Goal: Task Accomplishment & Management: Use online tool/utility

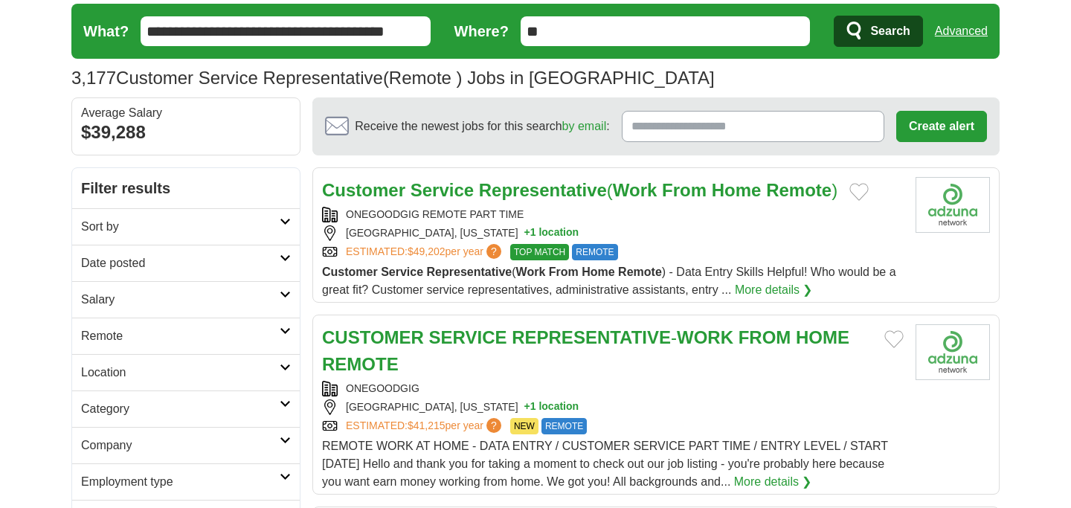
scroll to position [48, 0]
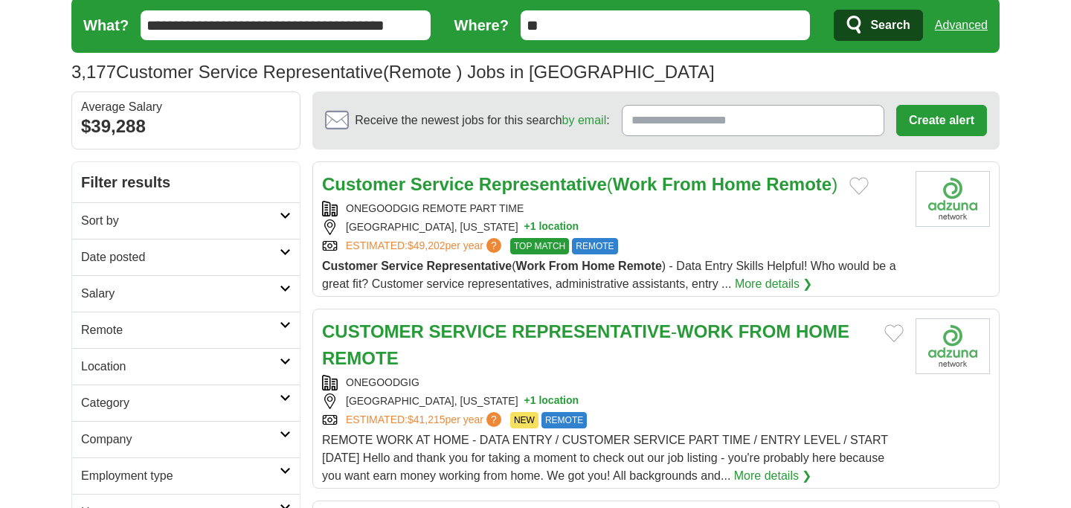
click at [735, 293] on link "More details ❯" at bounding box center [774, 284] width 78 height 18
click at [178, 348] on link "Remote" at bounding box center [186, 330] width 228 height 36
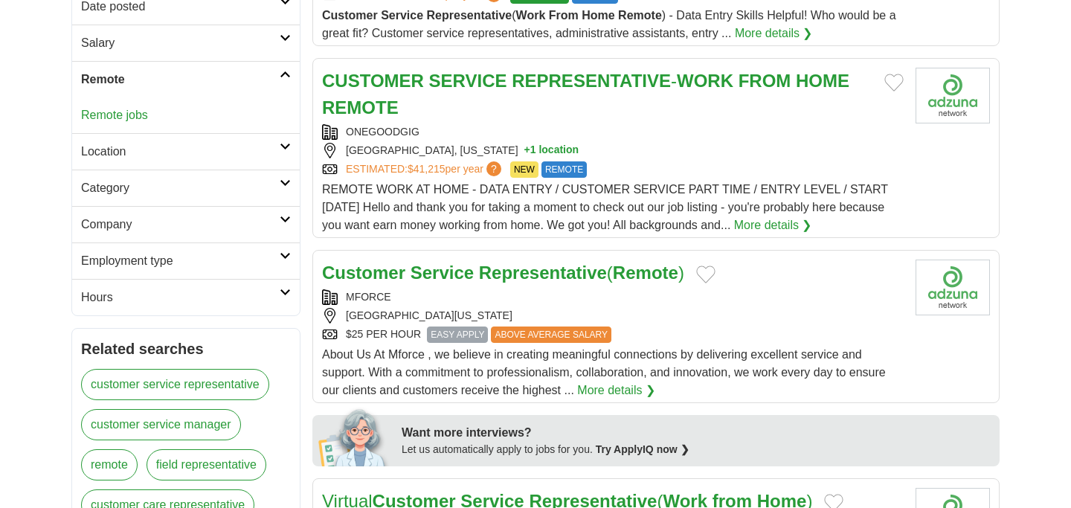
scroll to position [299, 0]
click at [734, 234] on link "More details ❯" at bounding box center [773, 225] width 78 height 18
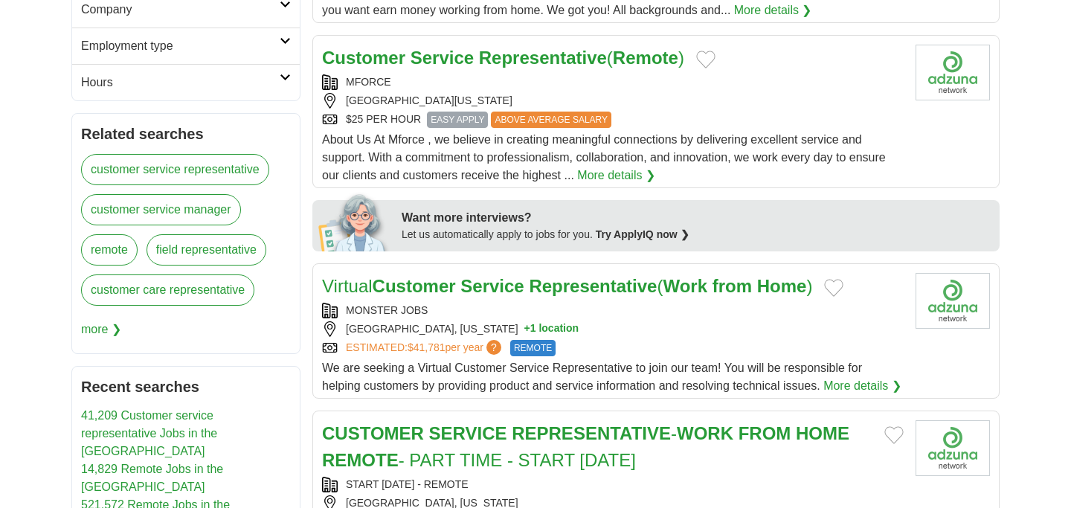
scroll to position [533, 0]
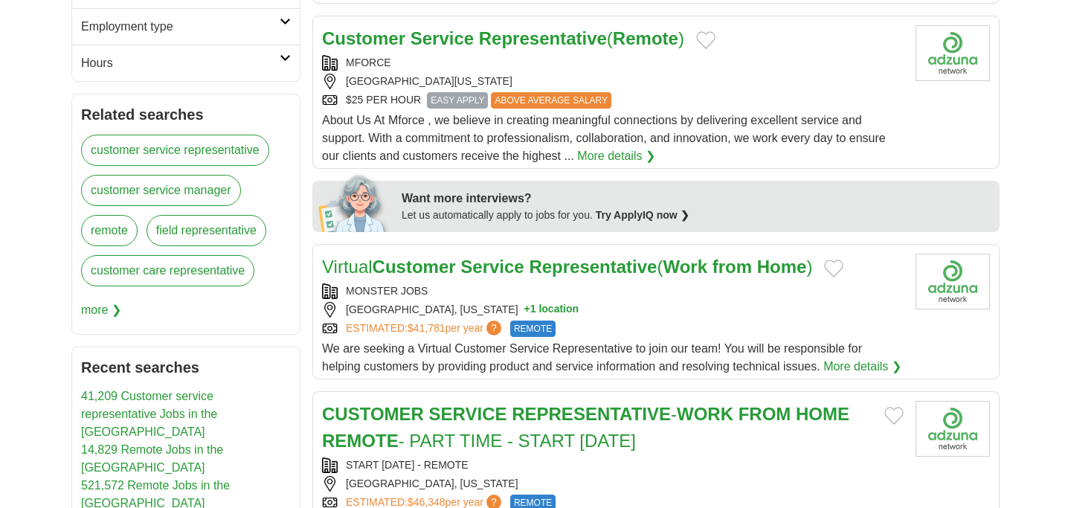
click at [488, 109] on span "EASY APPLY" at bounding box center [457, 100] width 61 height 16
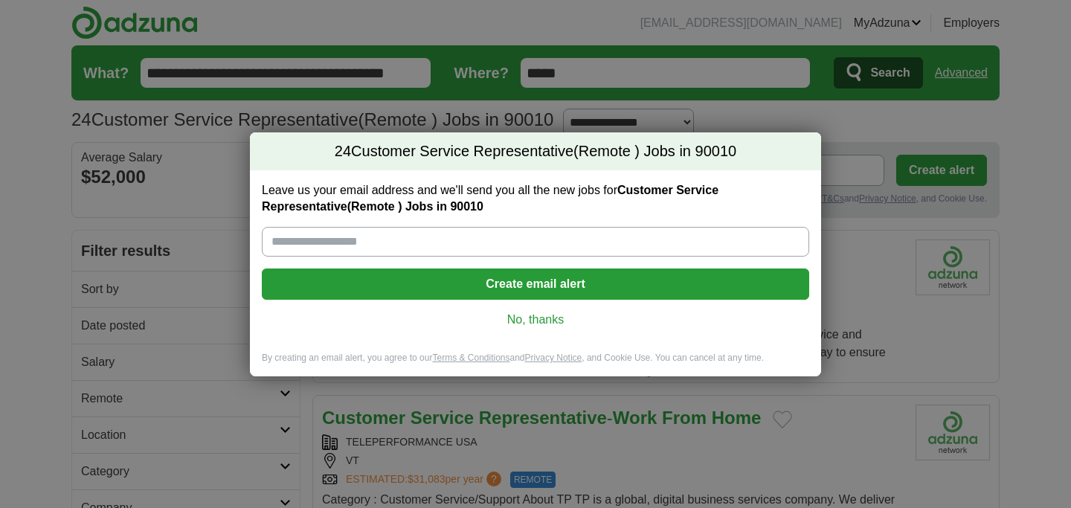
click at [539, 328] on link "No, thanks" at bounding box center [536, 320] width 524 height 16
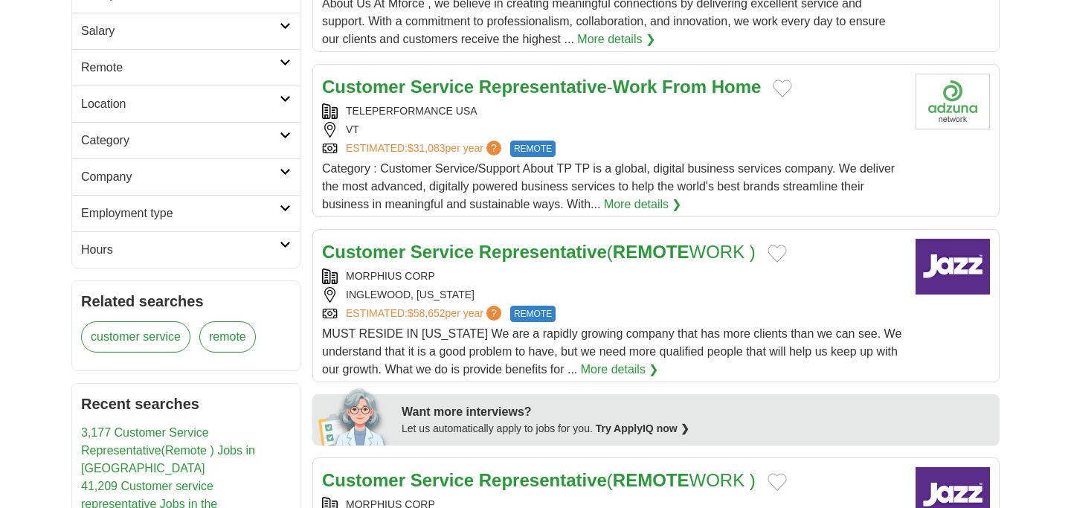
scroll to position [343, 0]
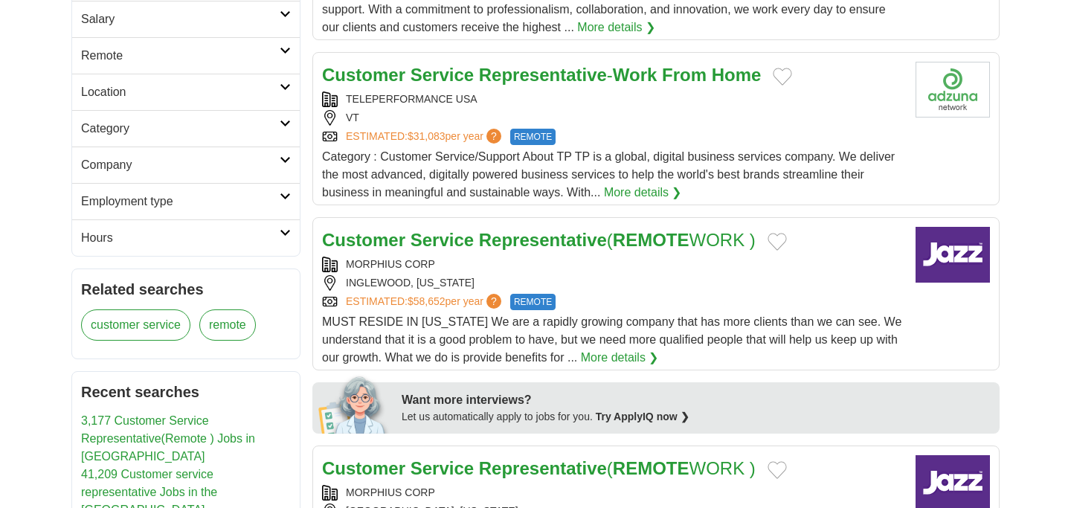
click at [604, 202] on link "More details ❯" at bounding box center [643, 193] width 78 height 18
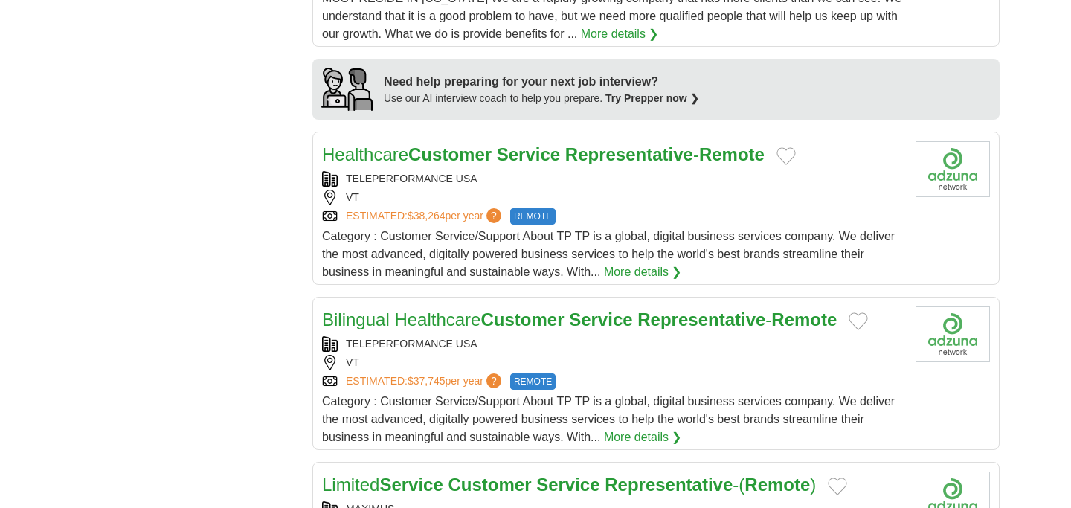
scroll to position [1268, 0]
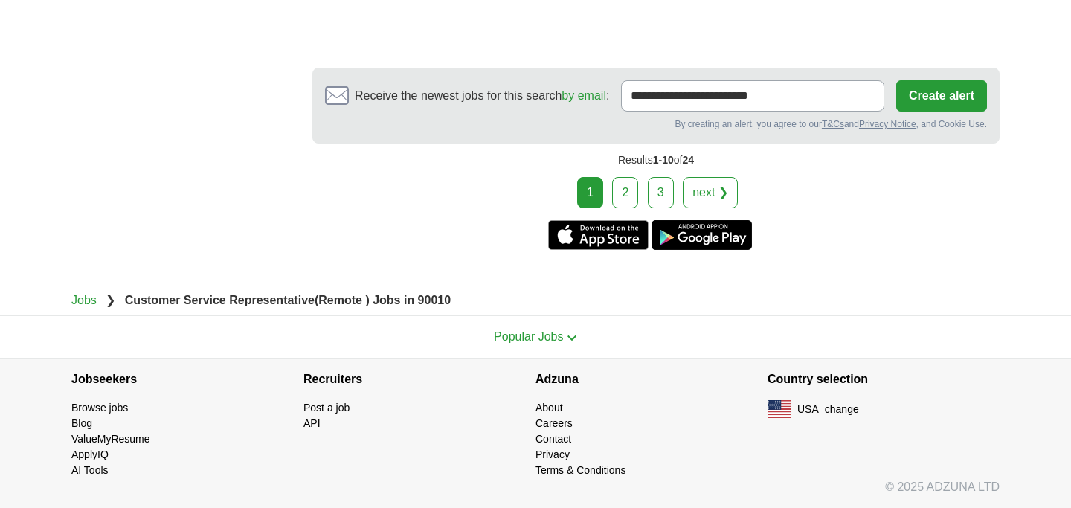
scroll to position [3164, 0]
click at [615, 208] on link "2" at bounding box center [625, 192] width 26 height 31
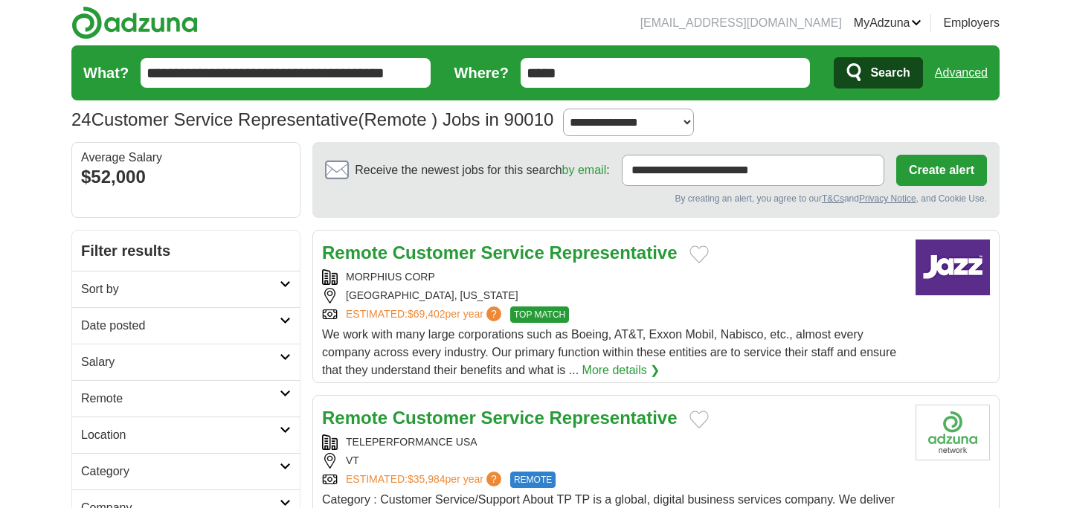
click at [582, 379] on link "More details ❯" at bounding box center [621, 370] width 78 height 18
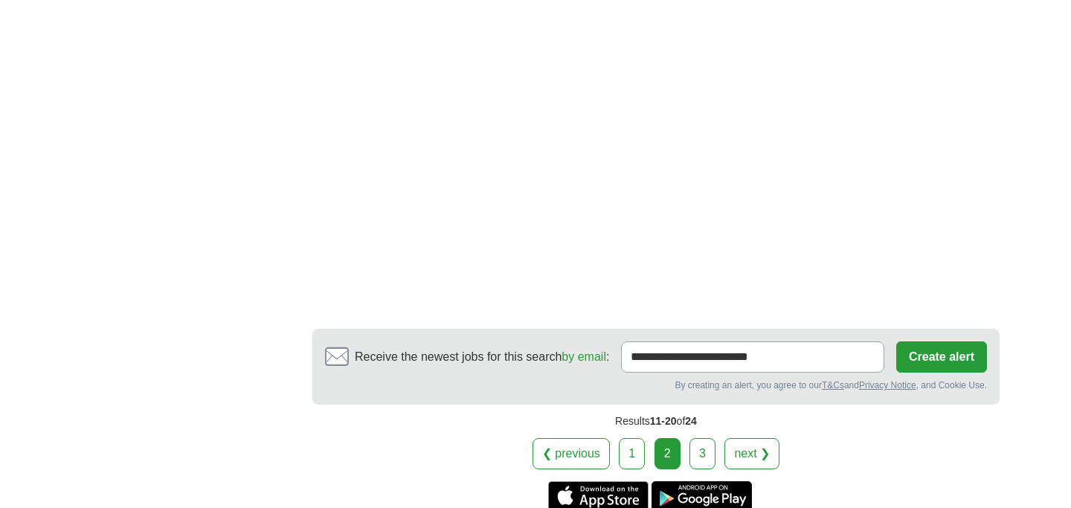
scroll to position [2735, 0]
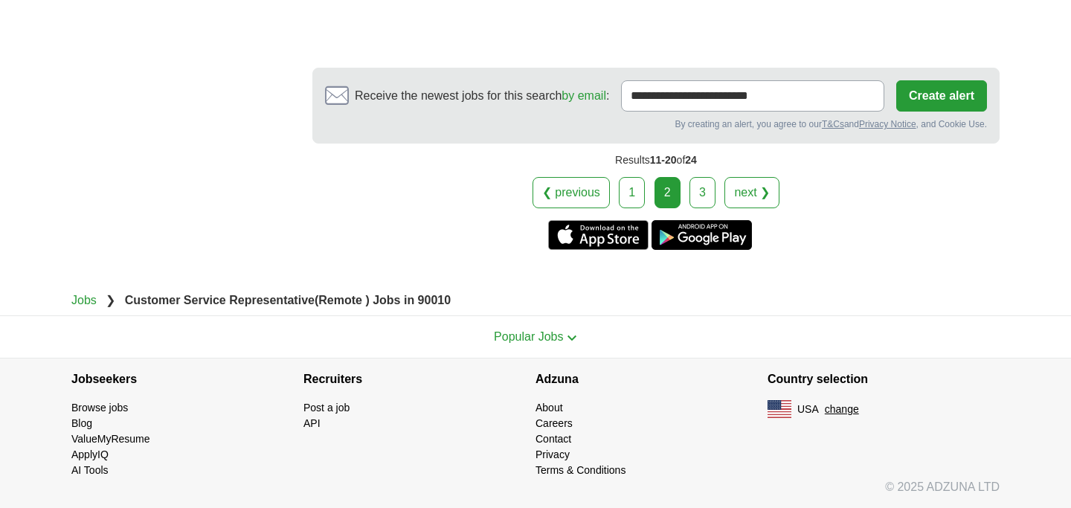
scroll to position [3706, 0]
click at [716, 208] on link "3" at bounding box center [702, 192] width 26 height 31
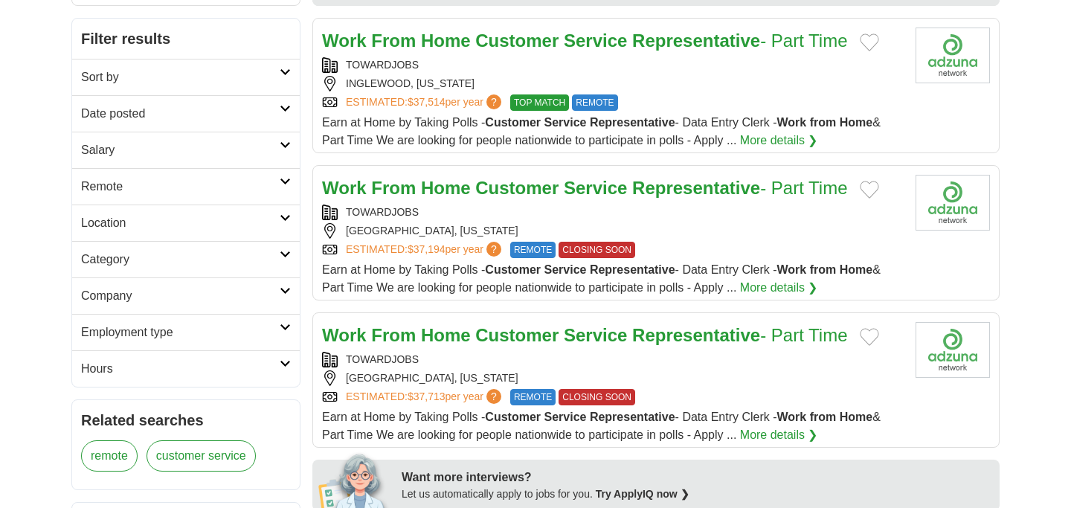
scroll to position [216, 0]
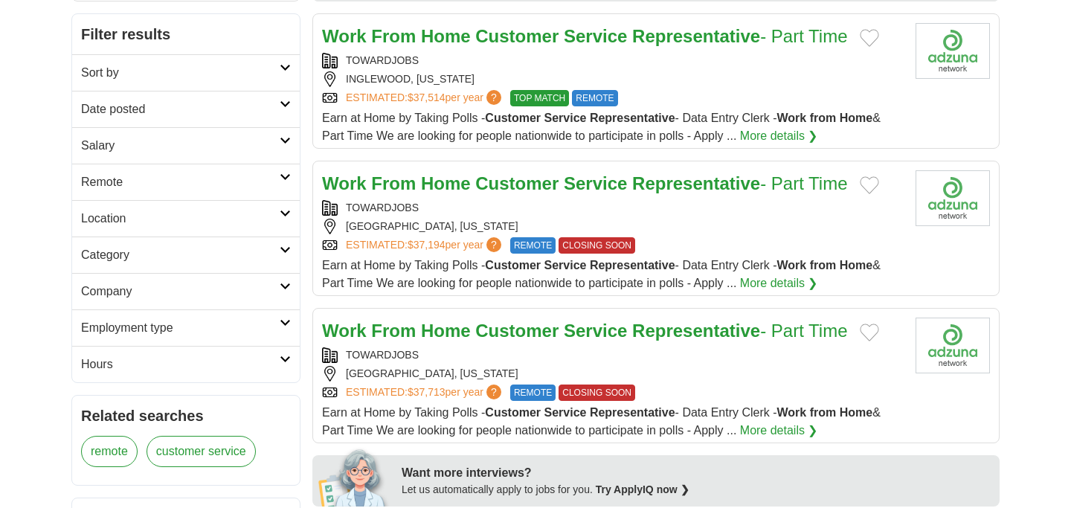
click at [809, 216] on div "TOWARDJOBS" at bounding box center [613, 208] width 582 height 16
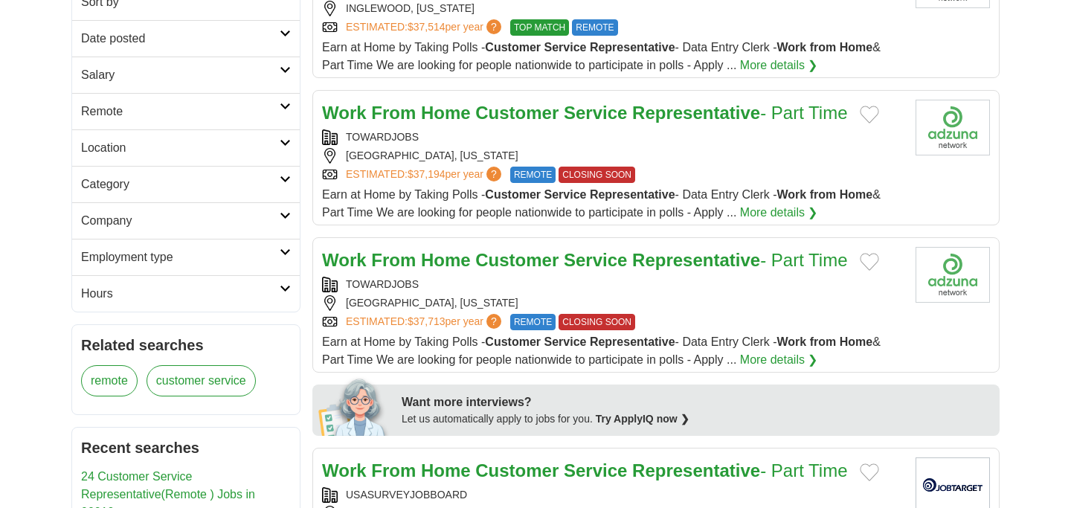
scroll to position [288, 0]
click at [149, 193] on h2 "Category" at bounding box center [180, 184] width 199 height 18
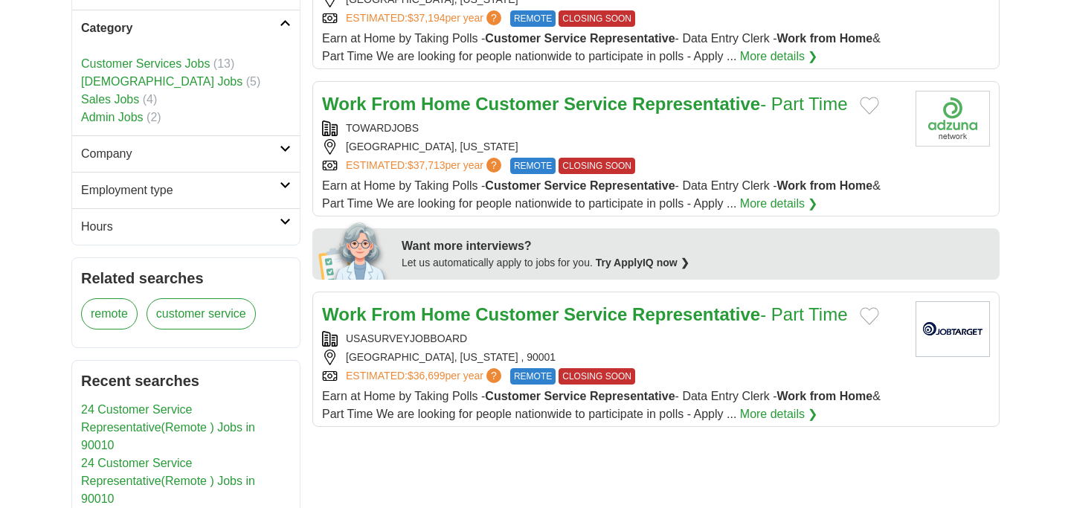
scroll to position [453, 0]
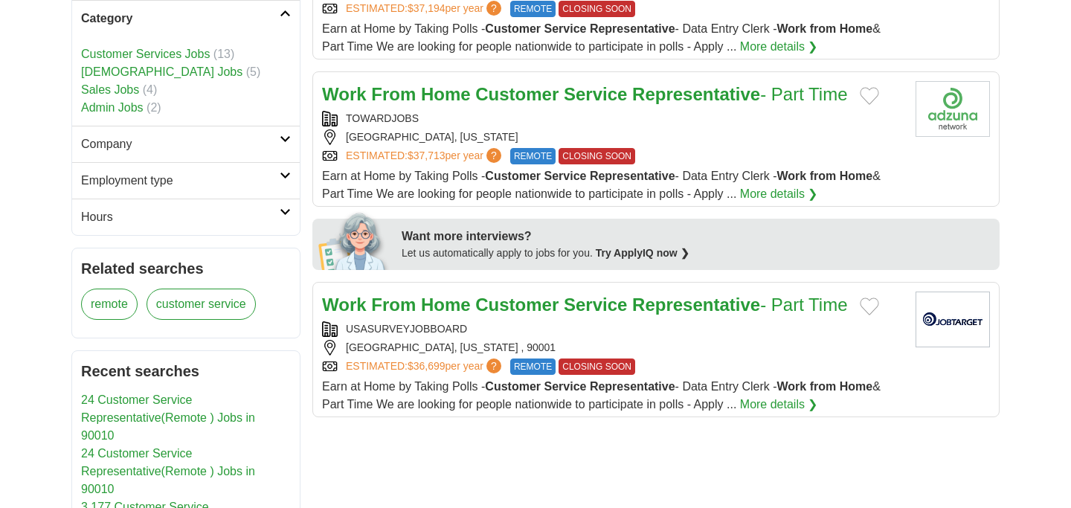
click at [170, 60] on link "Customer Services Jobs" at bounding box center [145, 54] width 129 height 13
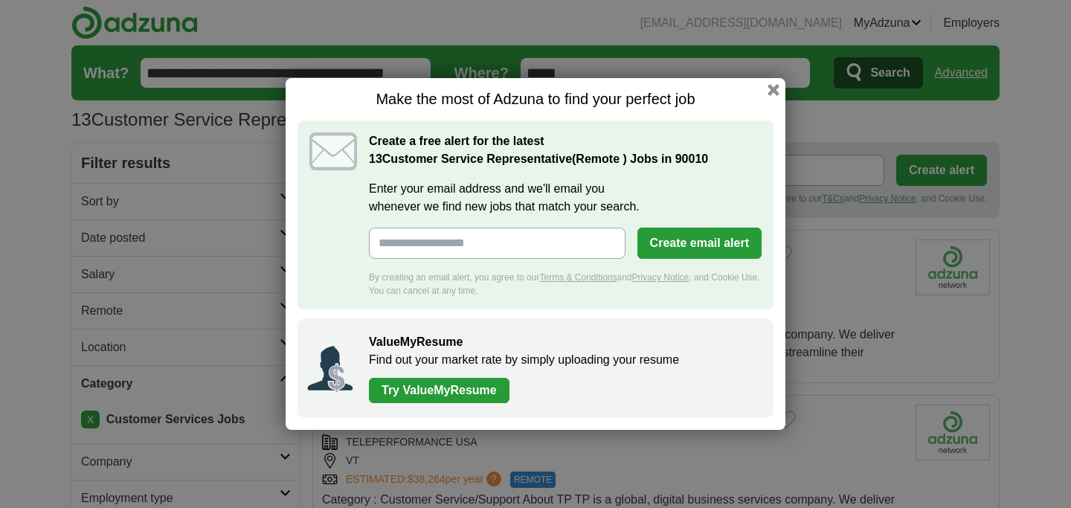
click at [785, 63] on div "Make the most of Adzuna to find your perfect job Create a free alert for the la…" at bounding box center [536, 254] width 500 height 382
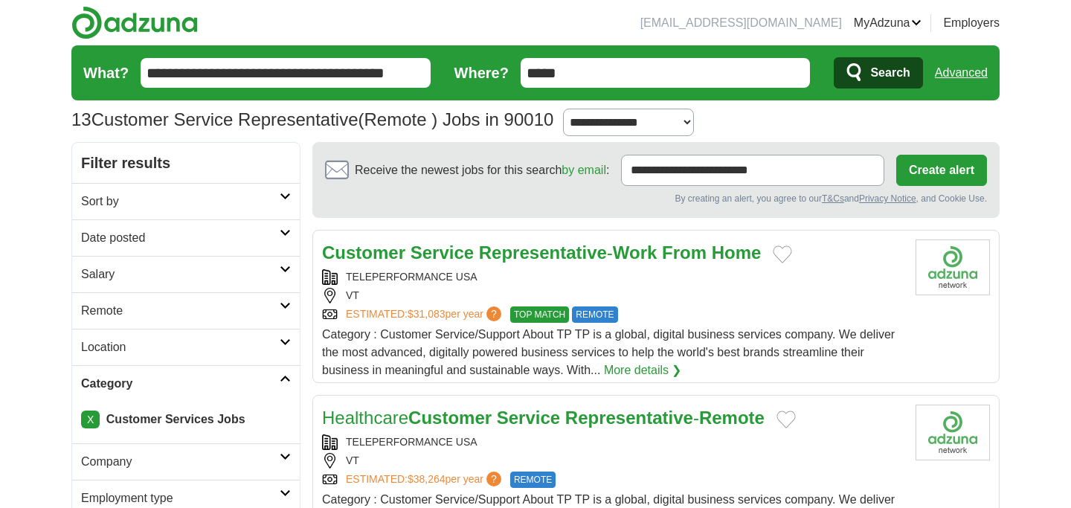
click at [142, 356] on h2 "Location" at bounding box center [180, 347] width 199 height 18
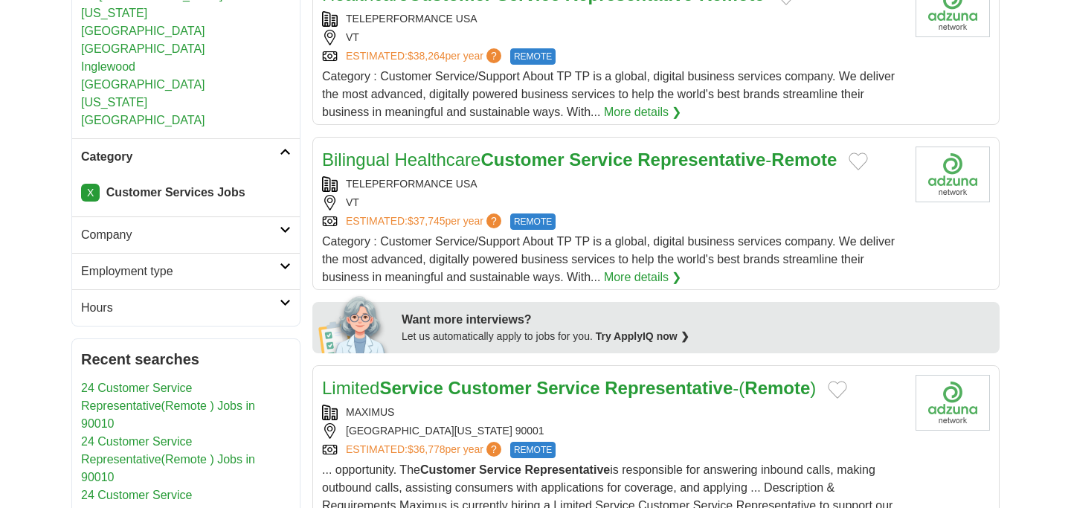
scroll to position [791, 0]
